Goal: Transaction & Acquisition: Download file/media

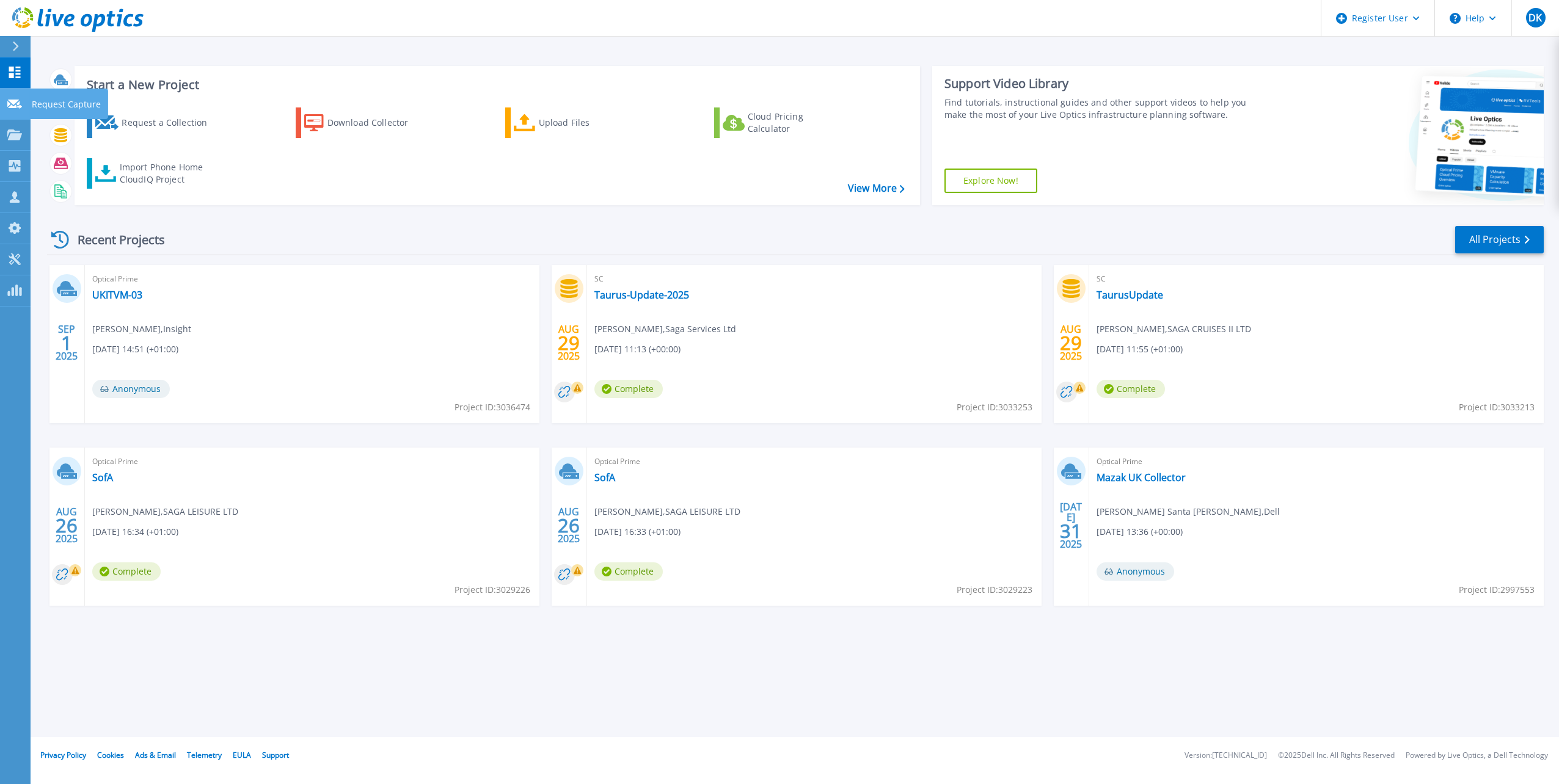
click at [49, 105] on p "Request Capture" at bounding box center [66, 105] width 69 height 32
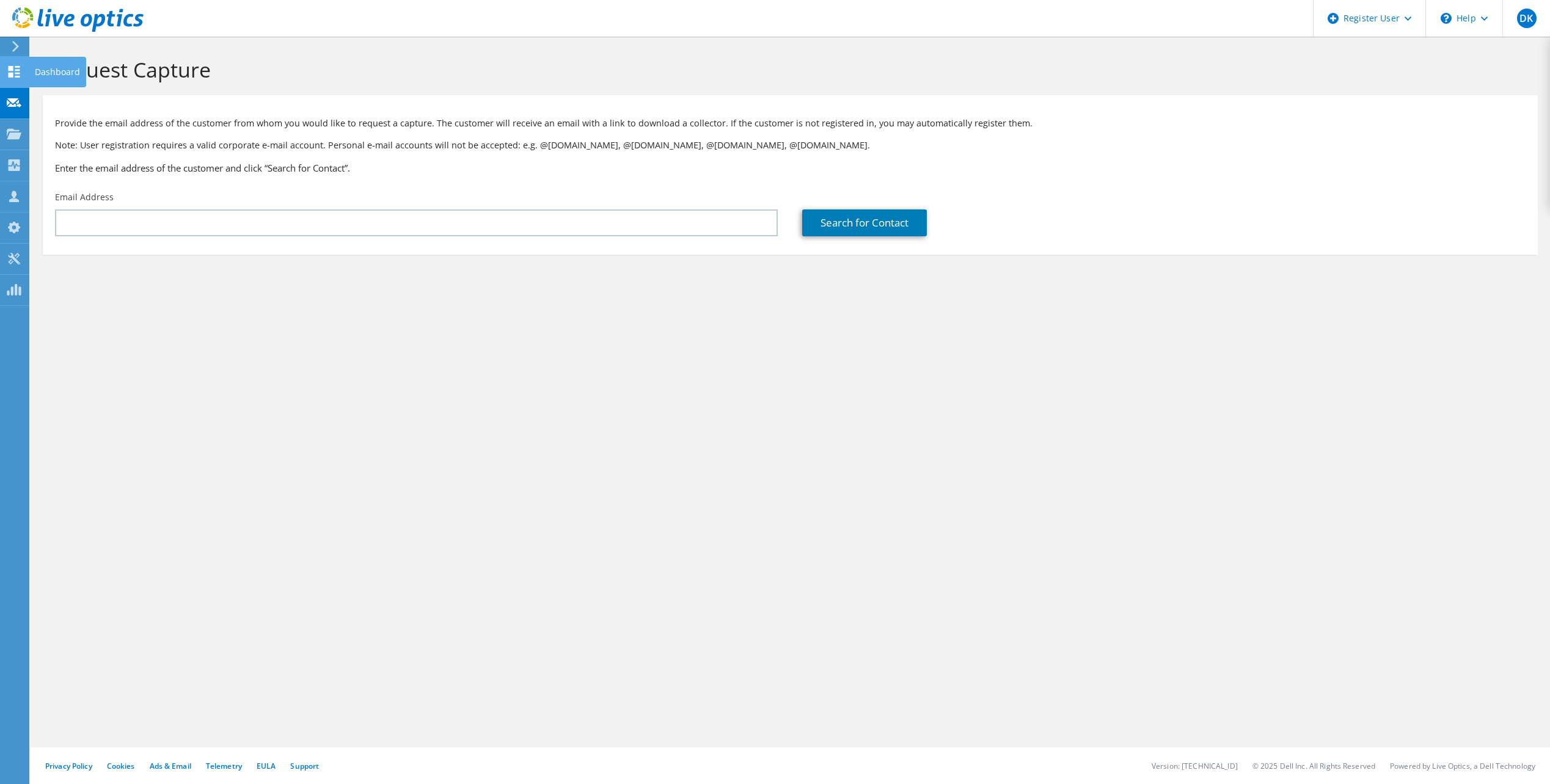
click at [15, 80] on div at bounding box center [14, 74] width 14 height 14
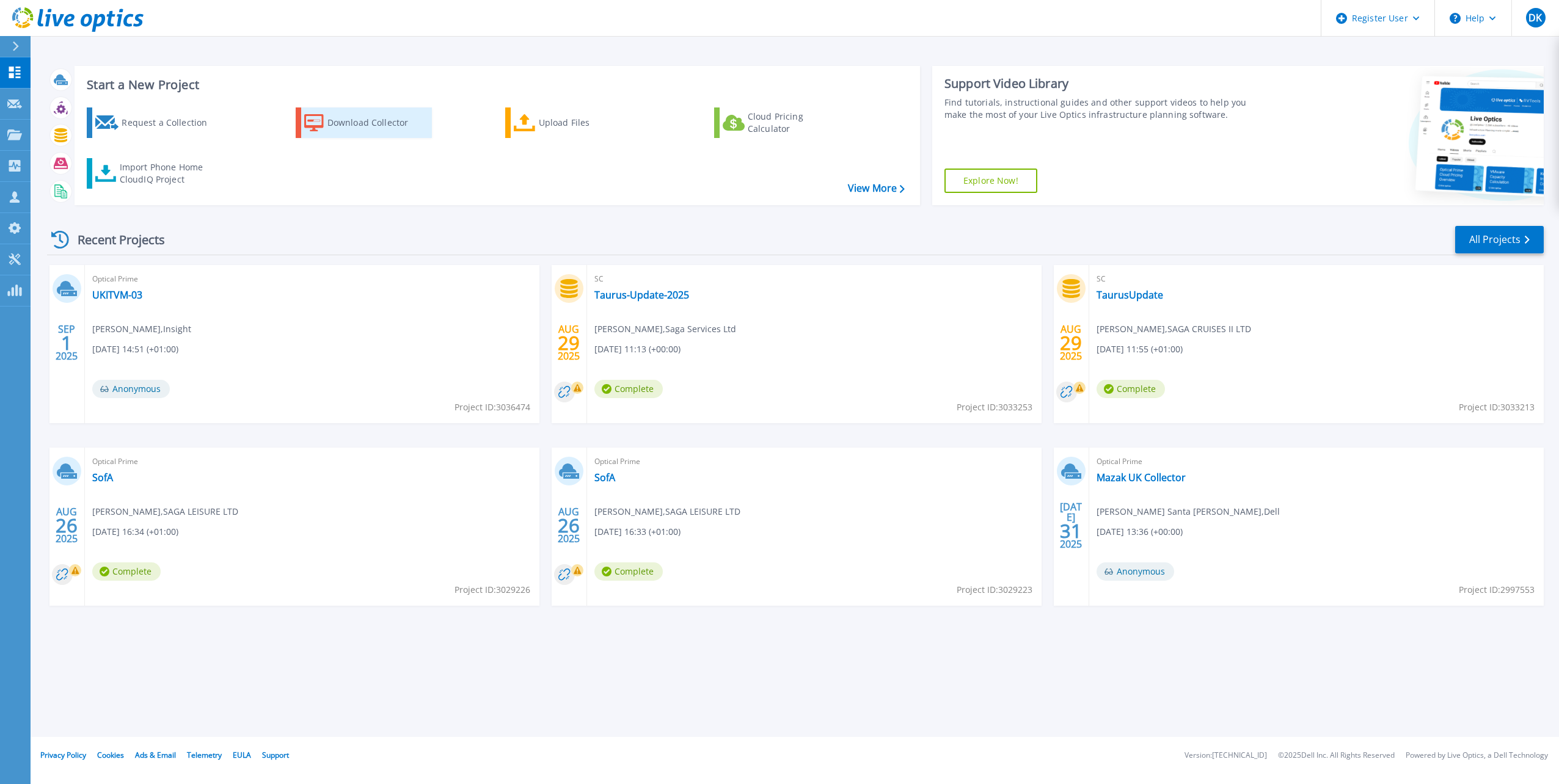
click at [411, 126] on div "Download Collector" at bounding box center [376, 123] width 98 height 24
